Goal: Information Seeking & Learning: Learn about a topic

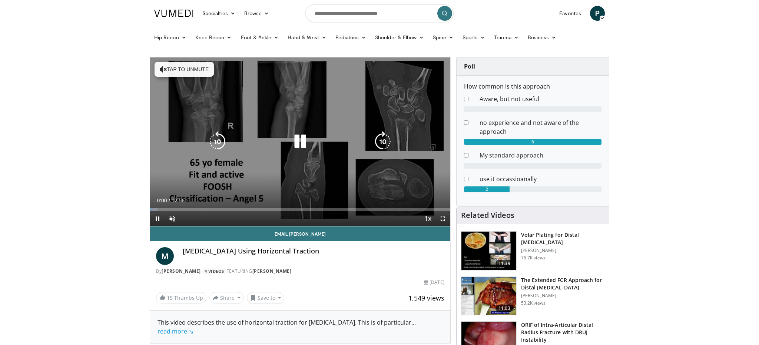
click at [165, 70] on icon "Video Player" at bounding box center [163, 69] width 7 height 7
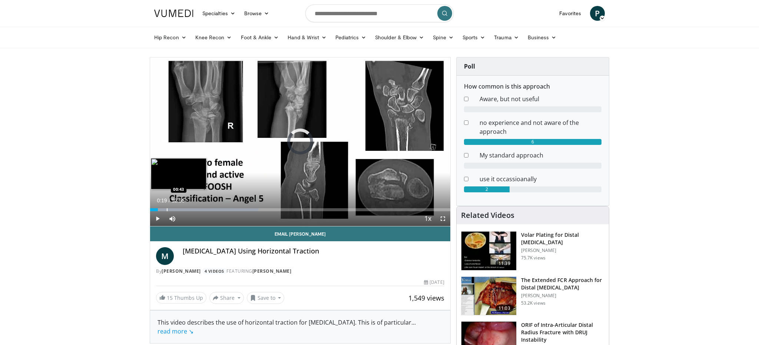
click at [167, 210] on div "Progress Bar" at bounding box center [167, 209] width 1 height 3
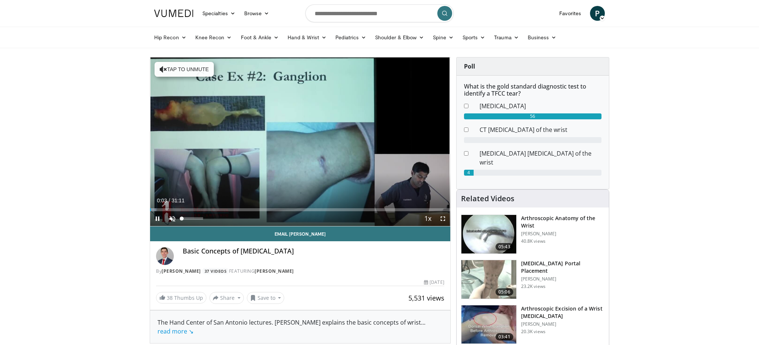
click at [174, 216] on span "Video Player" at bounding box center [172, 218] width 15 height 15
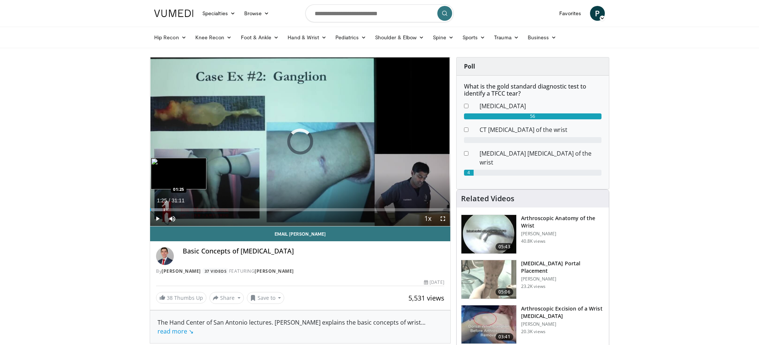
click at [164, 208] on div "Loaded : 4.22% 00:05 01:25" at bounding box center [300, 207] width 300 height 7
click at [181, 210] on div "Progress Bar" at bounding box center [181, 209] width 1 height 3
click at [191, 209] on div "Progress Bar" at bounding box center [191, 209] width 1 height 3
click at [202, 208] on div "Progress Bar" at bounding box center [202, 209] width 1 height 3
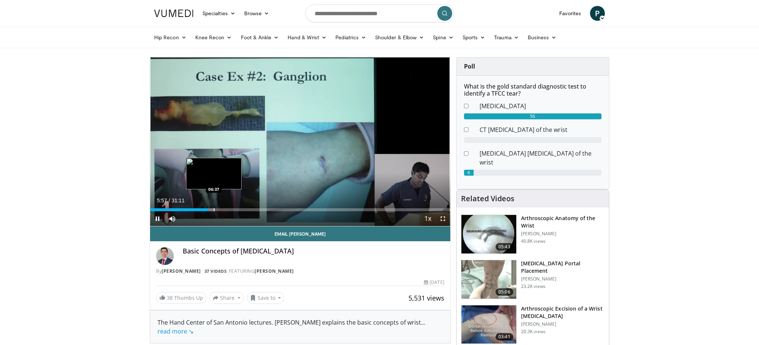
click at [214, 209] on div "Progress Bar" at bounding box center [214, 209] width 1 height 3
click at [232, 209] on div "Progress Bar" at bounding box center [232, 209] width 1 height 3
click at [242, 208] on div "Progress Bar" at bounding box center [242, 209] width 1 height 3
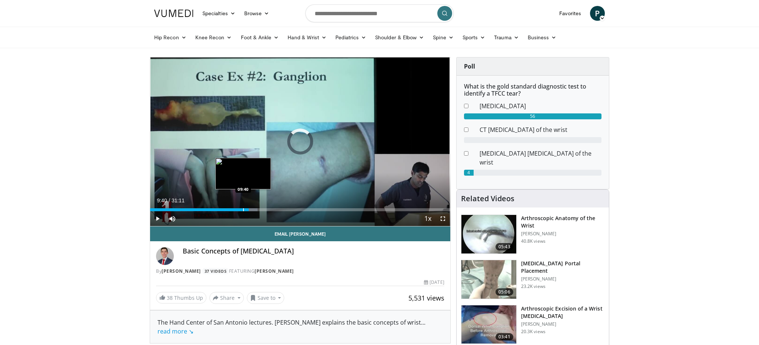
drag, startPoint x: 243, startPoint y: 210, endPoint x: 221, endPoint y: 210, distance: 22.2
click at [243, 210] on div "Progress Bar" at bounding box center [243, 209] width 1 height 3
click at [245, 211] on div "Current Time 9:42 / Duration 31:11 Pause Skip Backward Skip Forward Mute 100% L…" at bounding box center [300, 218] width 300 height 15
click at [247, 211] on div "Progress Bar" at bounding box center [247, 209] width 1 height 3
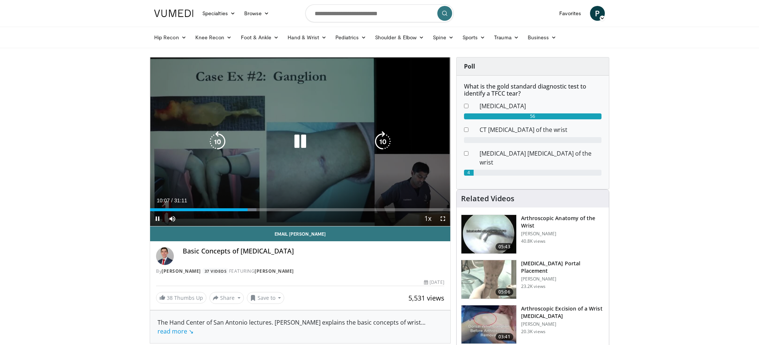
click at [180, 159] on div "10 seconds Tap to unmute" at bounding box center [300, 141] width 300 height 169
click at [251, 178] on div "10 seconds Tap to unmute" at bounding box center [300, 141] width 300 height 169
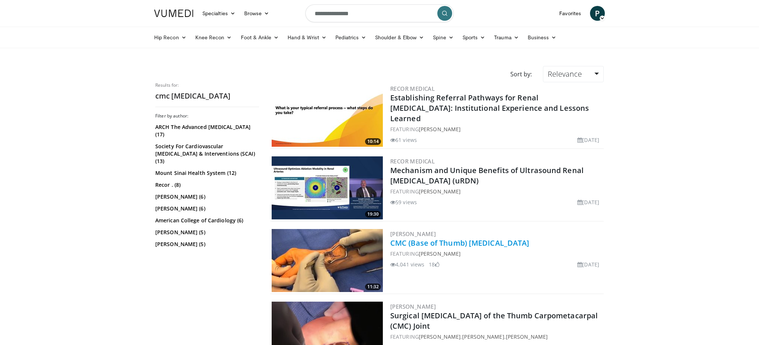
click at [471, 243] on link "CMC (Base of Thumb) Denervation" at bounding box center [459, 243] width 139 height 10
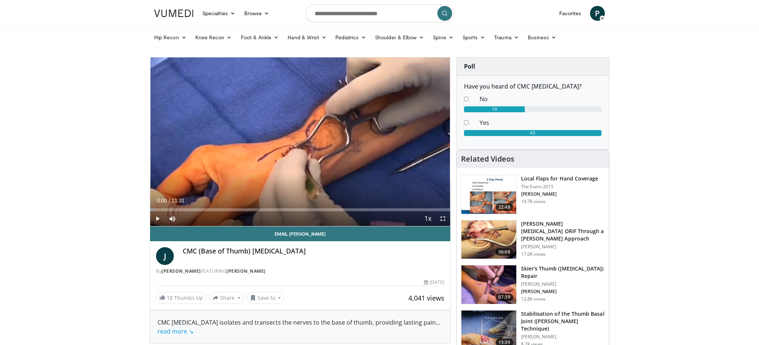
click at [157, 219] on span "Video Player" at bounding box center [157, 218] width 15 height 15
click at [166, 209] on div "Progress Bar" at bounding box center [166, 209] width 1 height 3
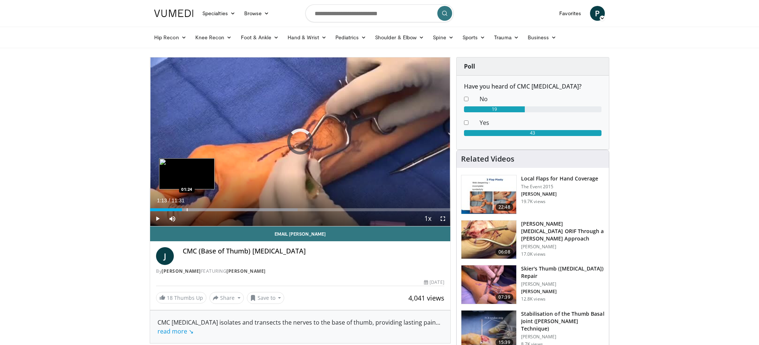
drag, startPoint x: 187, startPoint y: 209, endPoint x: 192, endPoint y: 208, distance: 5.6
click at [188, 208] on div "Loaded : 49.19% 01:13 01:24" at bounding box center [300, 209] width 300 height 3
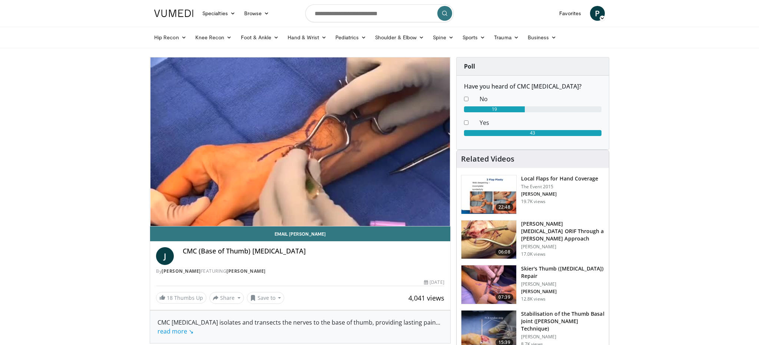
click at [192, 209] on div "10 seconds Tap to unmute" at bounding box center [300, 141] width 300 height 169
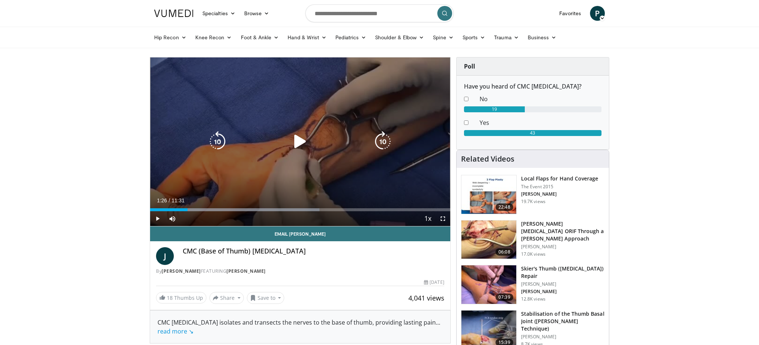
click at [189, 188] on div "10 seconds Tap to unmute" at bounding box center [300, 141] width 300 height 169
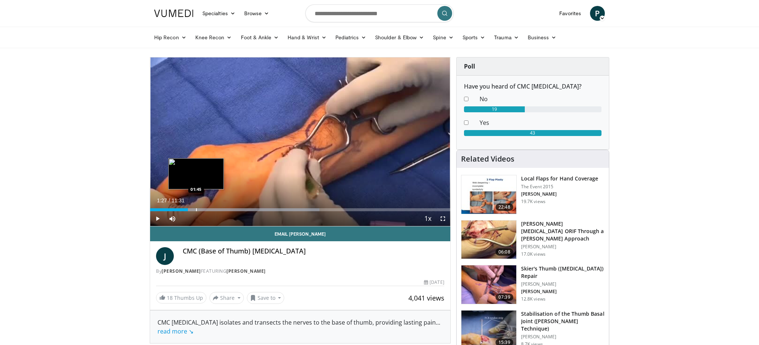
click at [196, 209] on div "Progress Bar" at bounding box center [196, 209] width 1 height 3
click at [207, 209] on div "Progress Bar" at bounding box center [207, 209] width 1 height 3
click at [217, 211] on div "Progress Bar" at bounding box center [217, 209] width 1 height 3
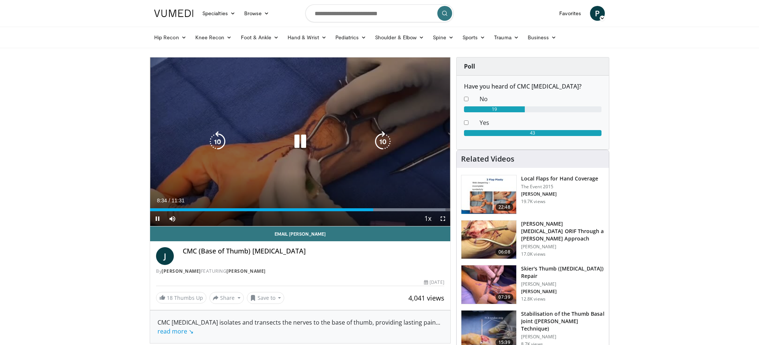
click at [300, 144] on icon "Video Player" at bounding box center [300, 141] width 21 height 21
